Goal: Task Accomplishment & Management: Use online tool/utility

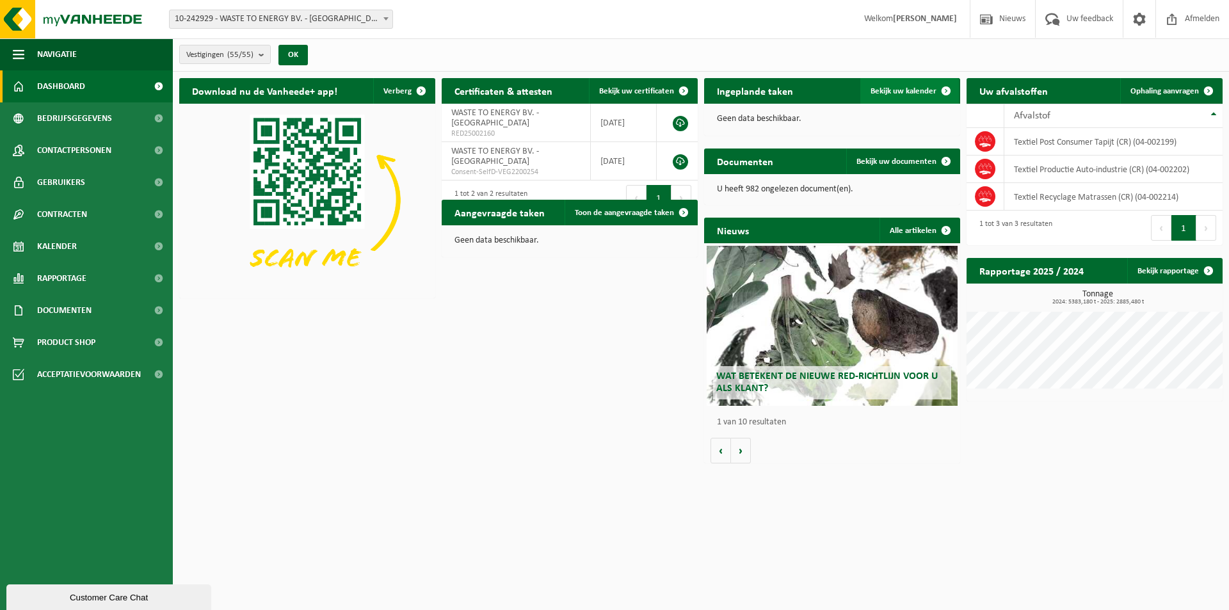
click at [916, 95] on span "Bekijk uw kalender" at bounding box center [904, 91] width 66 height 8
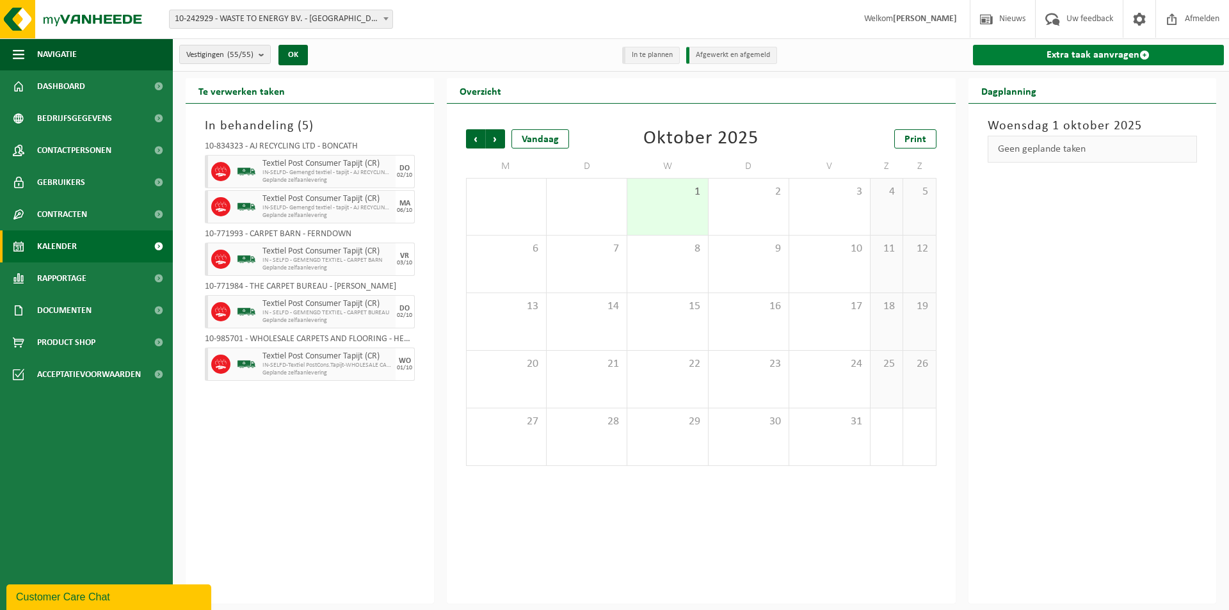
click at [1096, 49] on link "Extra taak aanvragen" at bounding box center [1099, 55] width 252 height 20
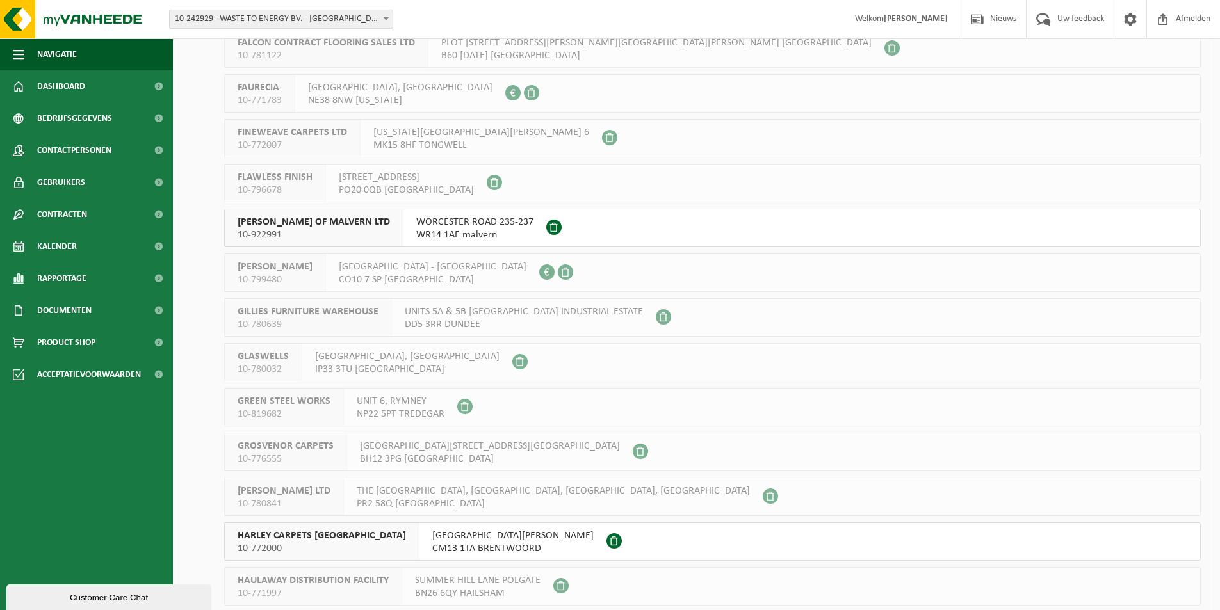
scroll to position [745, 0]
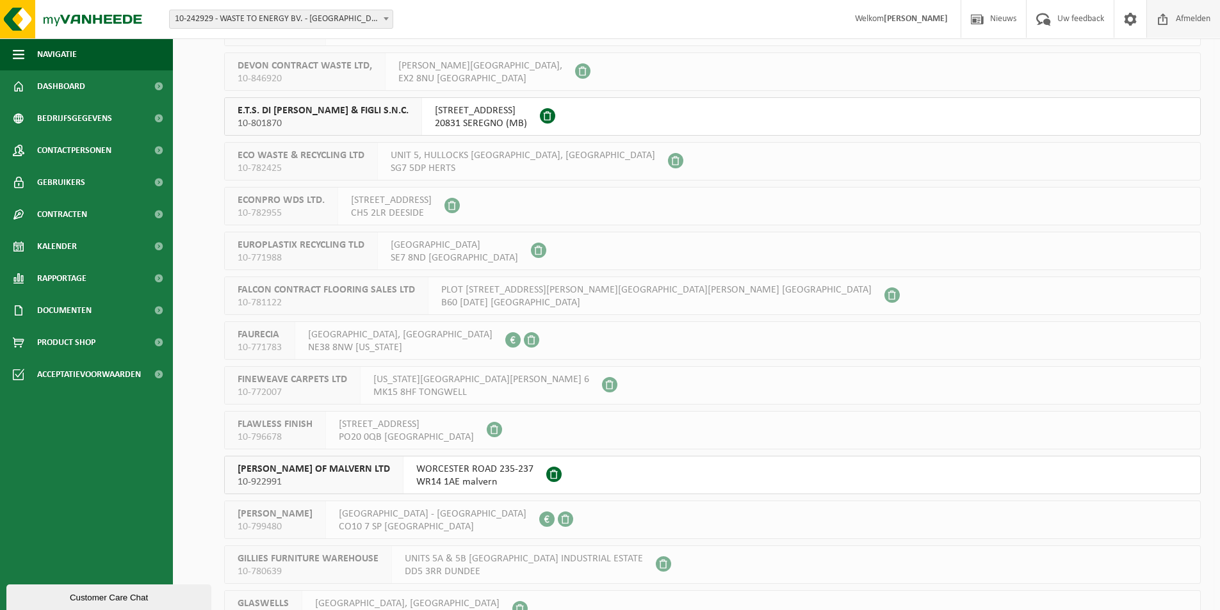
click at [1188, 14] on span "Afmelden" at bounding box center [1192, 19] width 41 height 38
